Goal: Navigation & Orientation: Find specific page/section

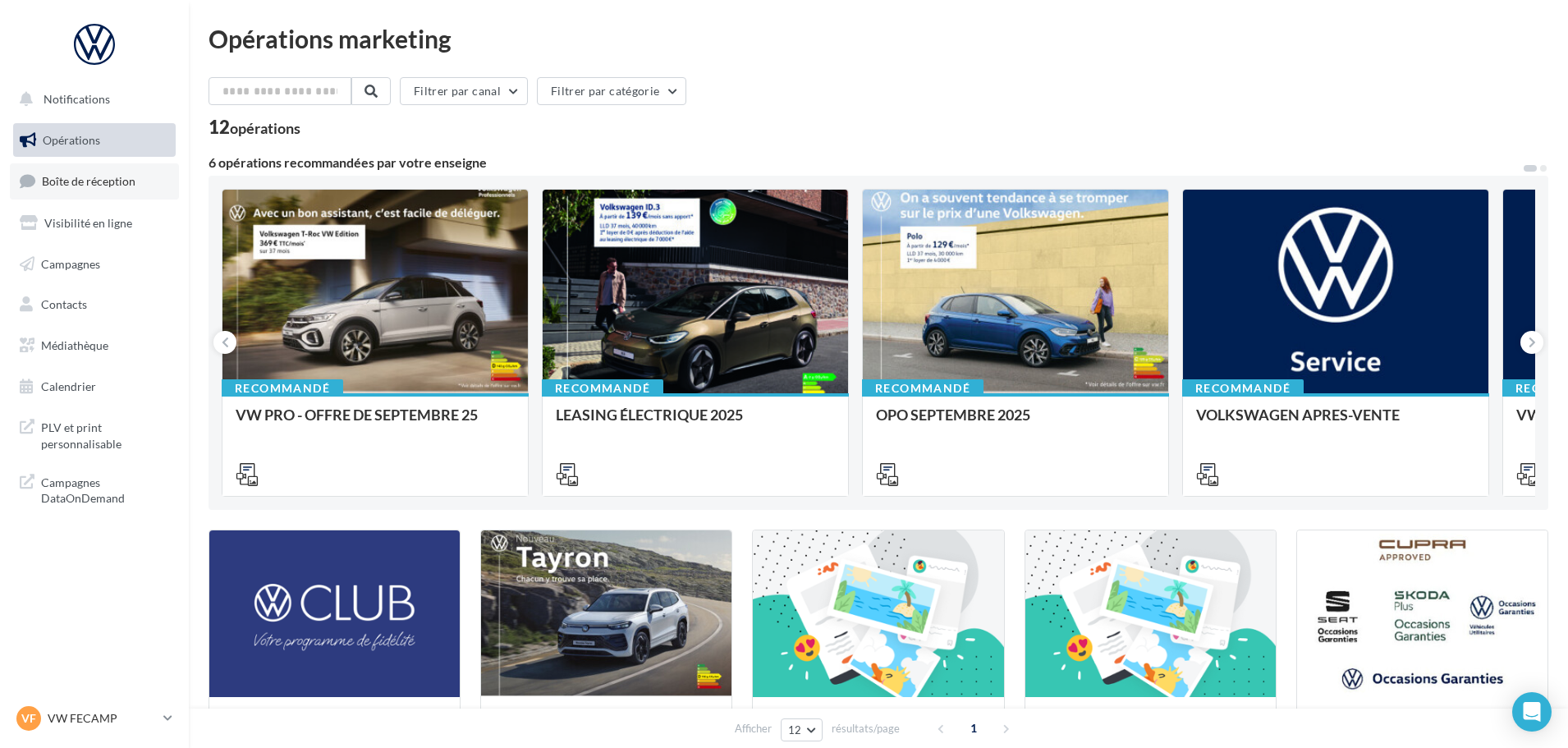
click at [78, 177] on span "Boîte de réception" at bounding box center [88, 181] width 93 height 14
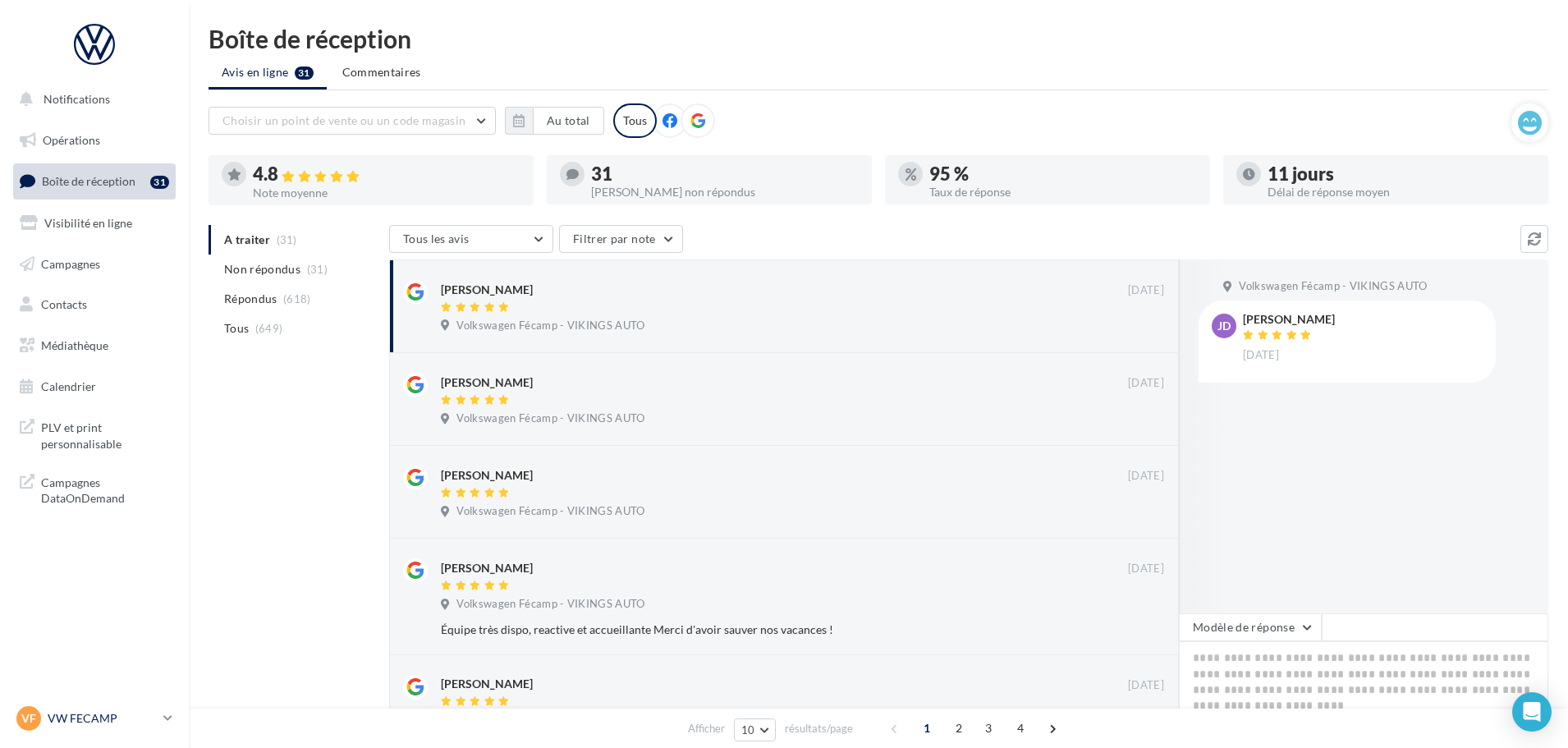
click at [121, 728] on div "VF VW FECAMP vw-stl-vau" at bounding box center [87, 718] width 141 height 25
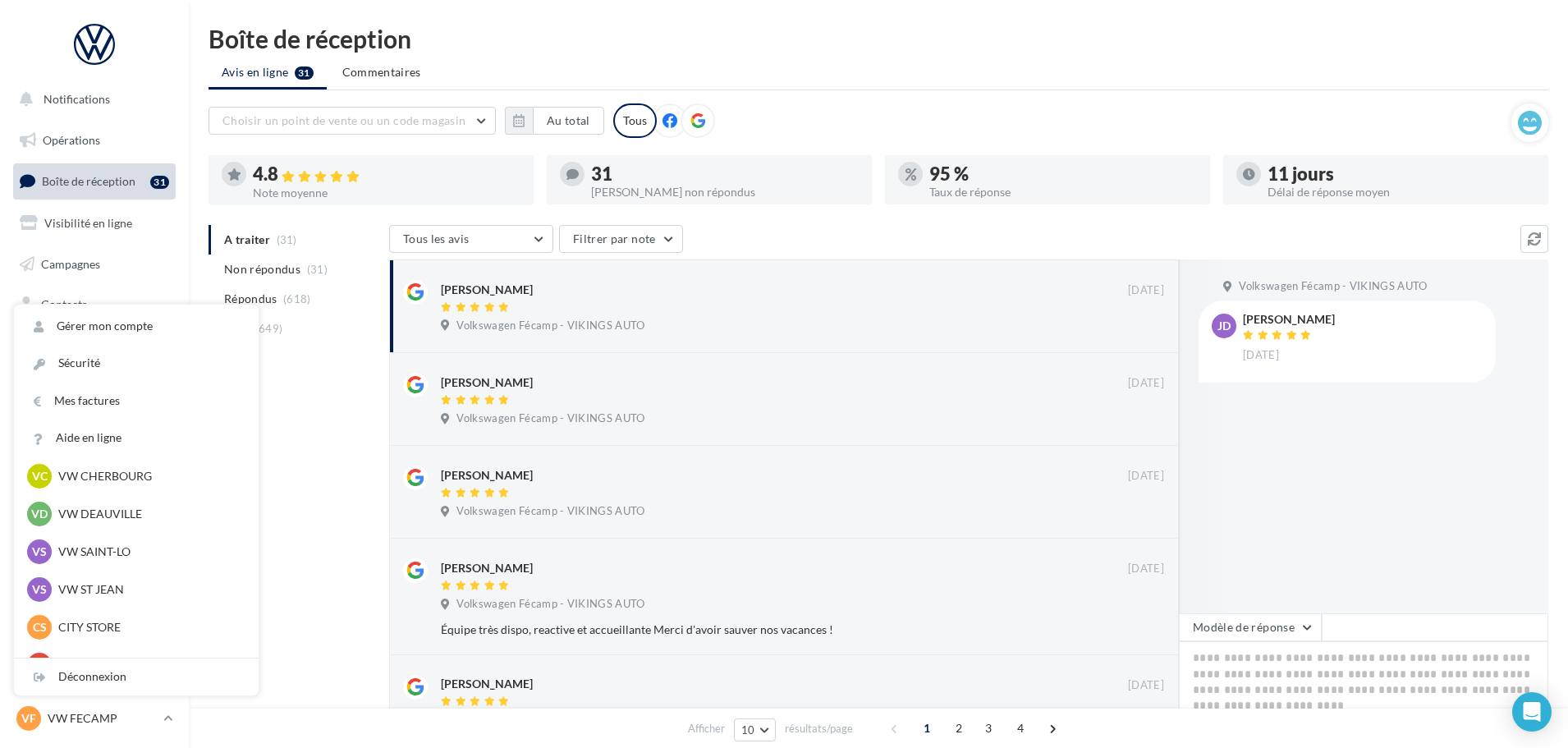
scroll to position [164, 0]
click at [114, 547] on p "VW ST JEAN" at bounding box center [148, 550] width 180 height 17
